Goal: Task Accomplishment & Management: Use online tool/utility

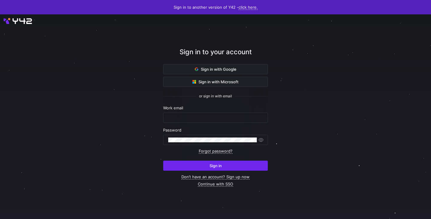
type input "laurenskuiper@live.nl"
click at [213, 164] on span "Sign in" at bounding box center [216, 165] width 12 height 5
